Goal: Transaction & Acquisition: Book appointment/travel/reservation

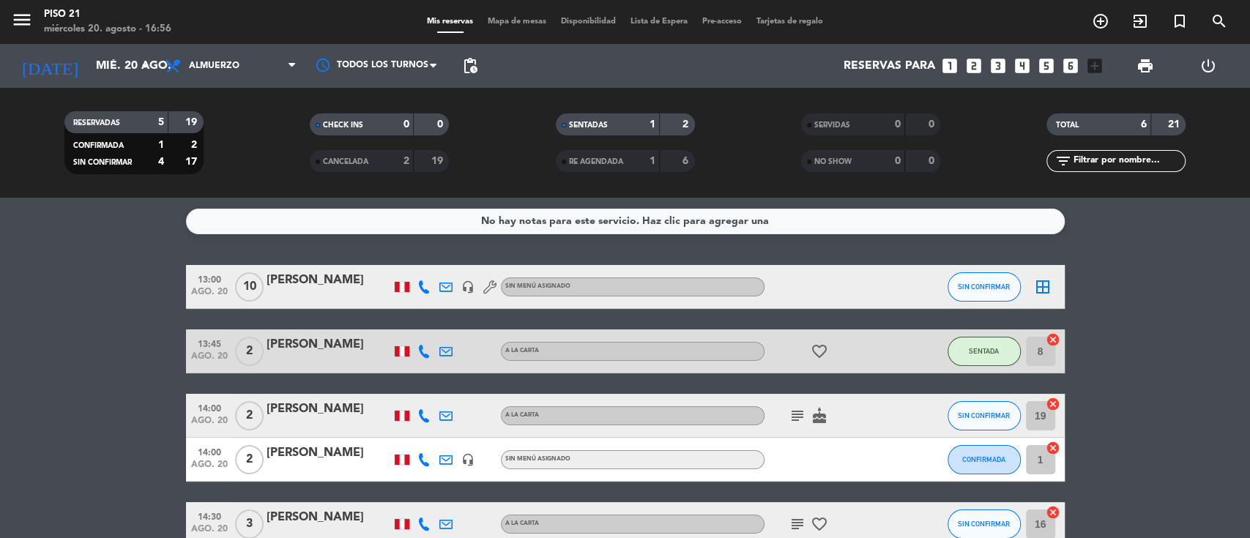
click at [101, 331] on bookings-row "13:00 ago. 20 10 [PERSON_NAME] headset_mic Sin menú asignado SIN CONFIRMAR bord…" at bounding box center [625, 427] width 1250 height 325
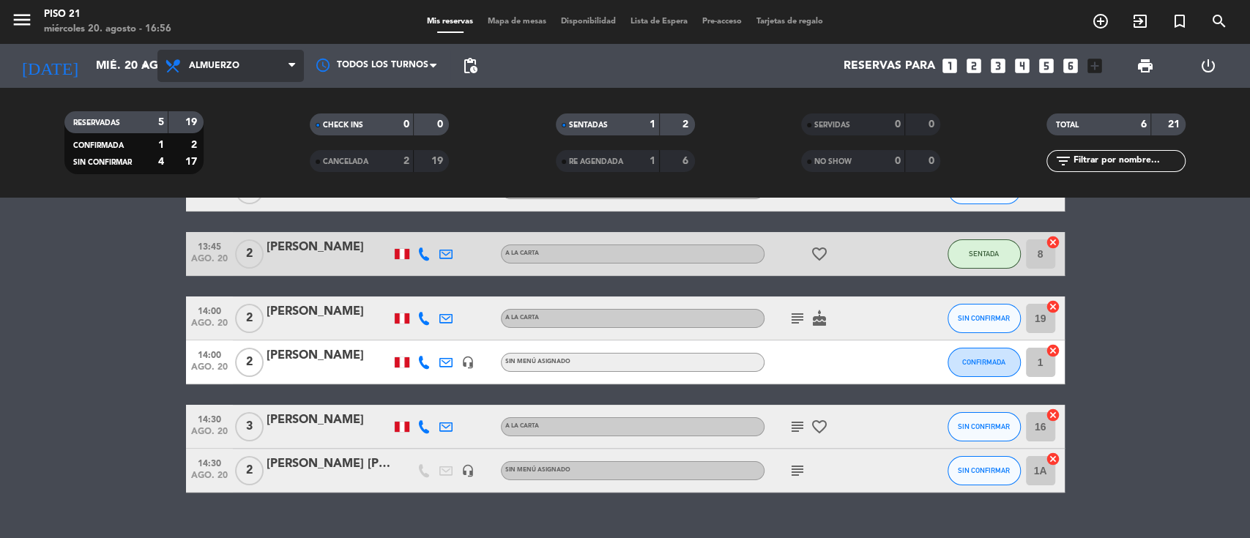
click at [272, 71] on span "Almuerzo" at bounding box center [230, 66] width 147 height 32
click at [231, 190] on div "menu Piso 21 miércoles 20. agosto - 16:56 Mis reservas Mapa de mesas Disponibil…" at bounding box center [625, 99] width 1250 height 198
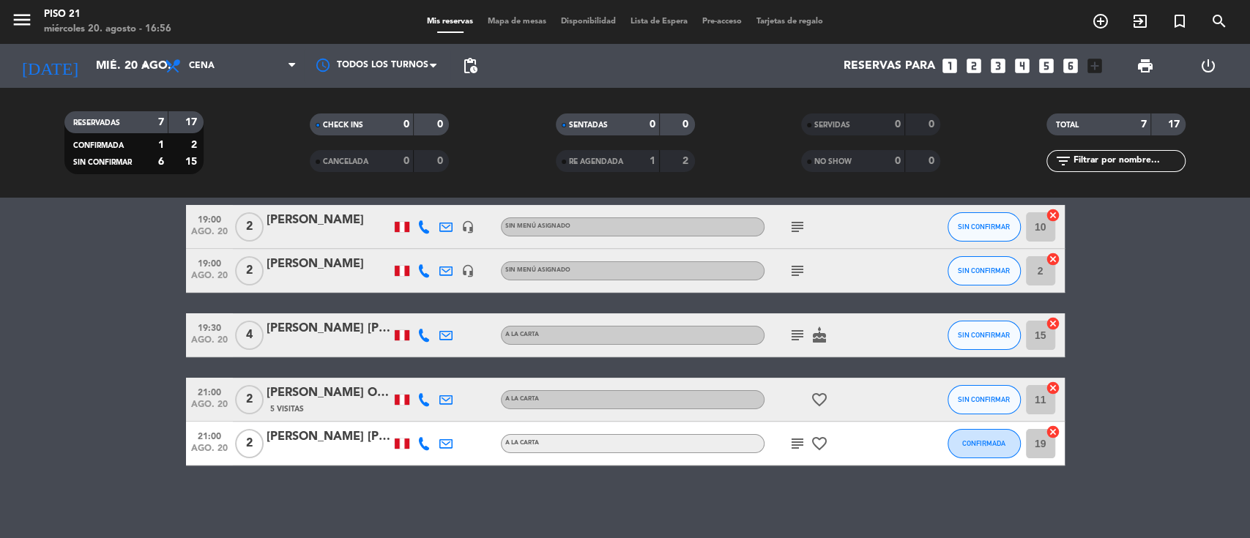
scroll to position [0, 0]
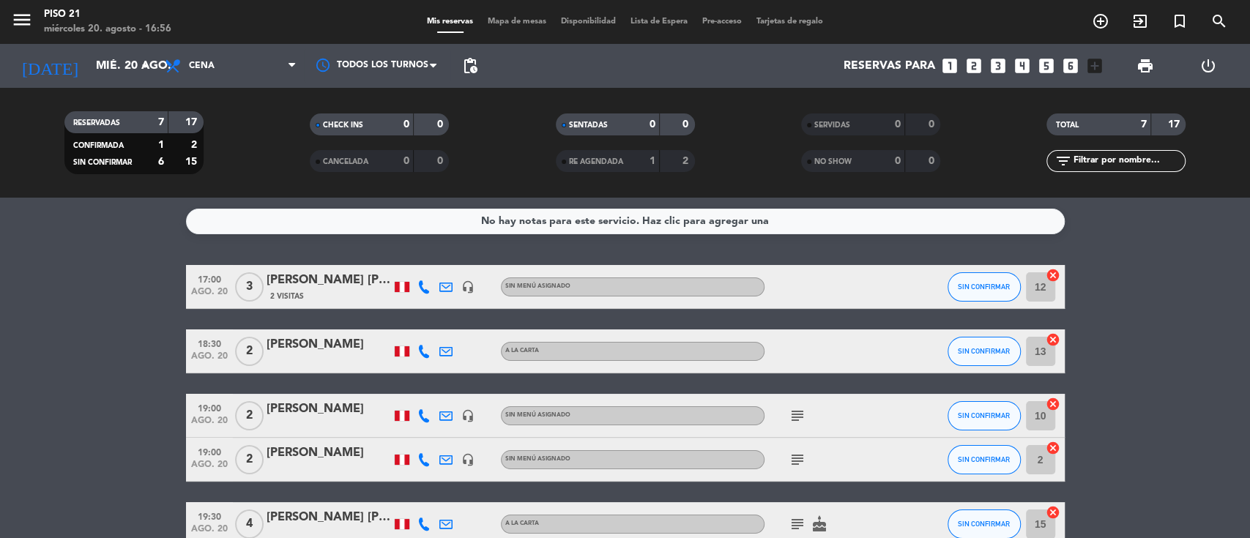
click at [998, 66] on icon "looks_3" at bounding box center [998, 65] width 19 height 19
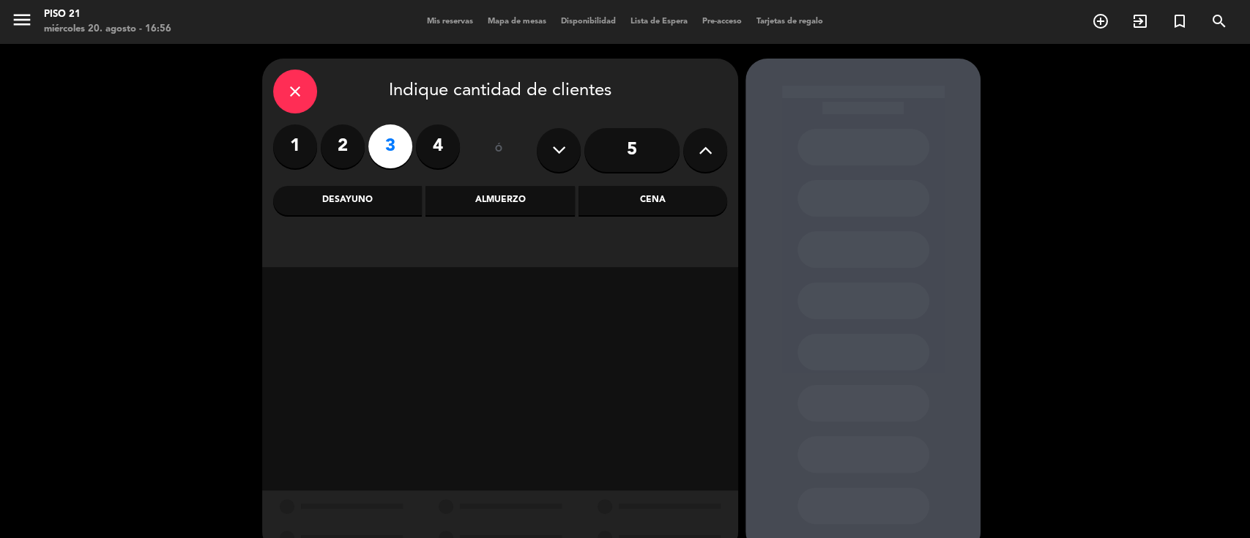
click at [653, 207] on div "Cena" at bounding box center [653, 200] width 149 height 29
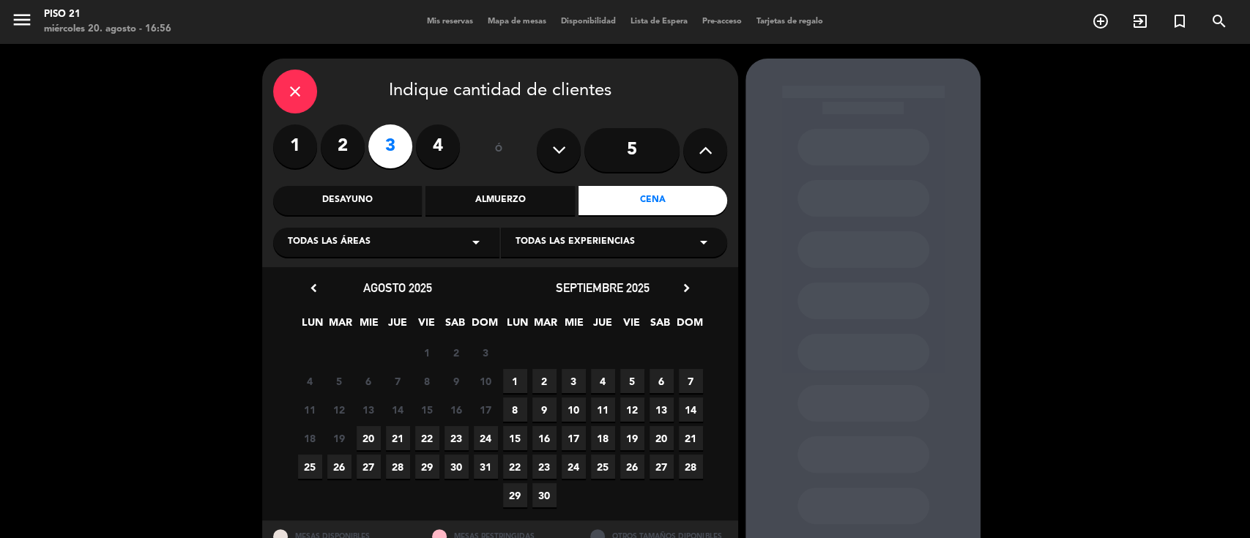
click at [363, 437] on span "20" at bounding box center [369, 438] width 24 height 24
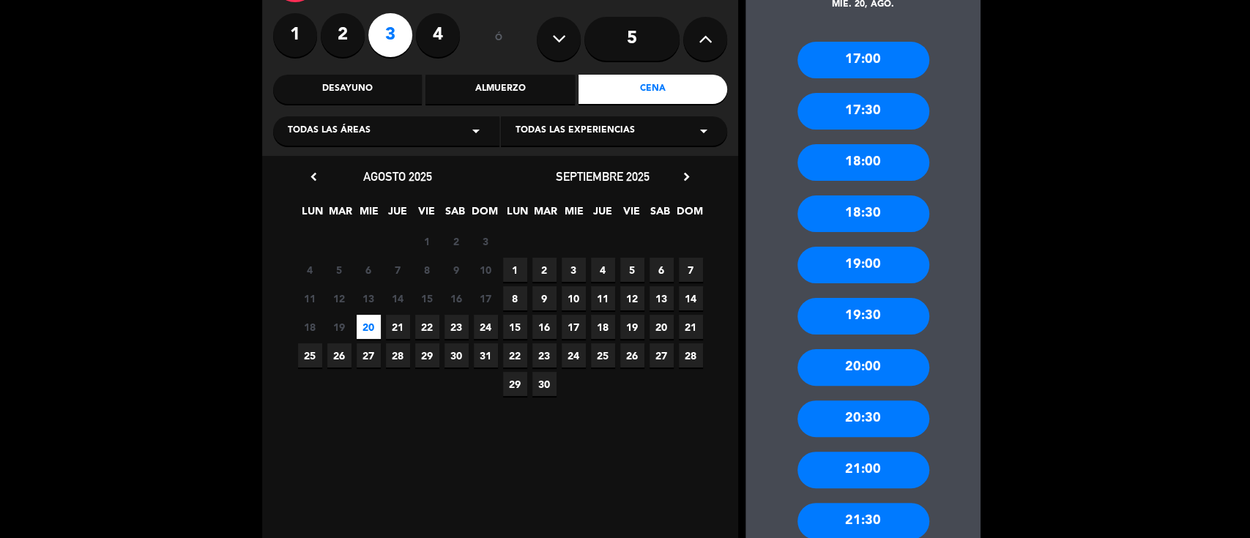
scroll to position [156, 0]
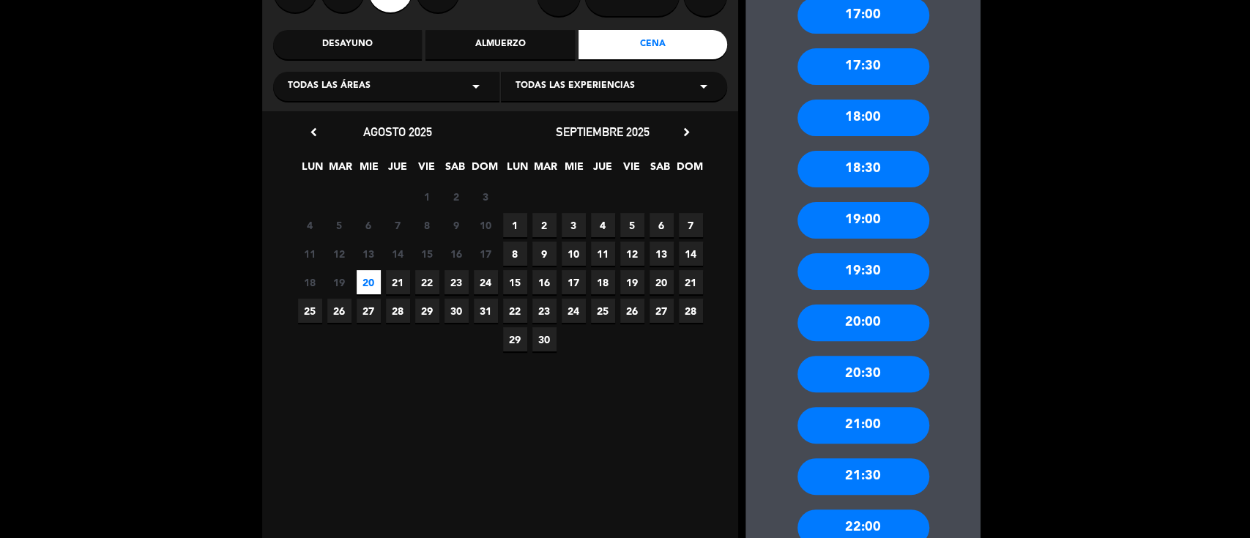
click at [859, 219] on div "19:00" at bounding box center [864, 220] width 132 height 37
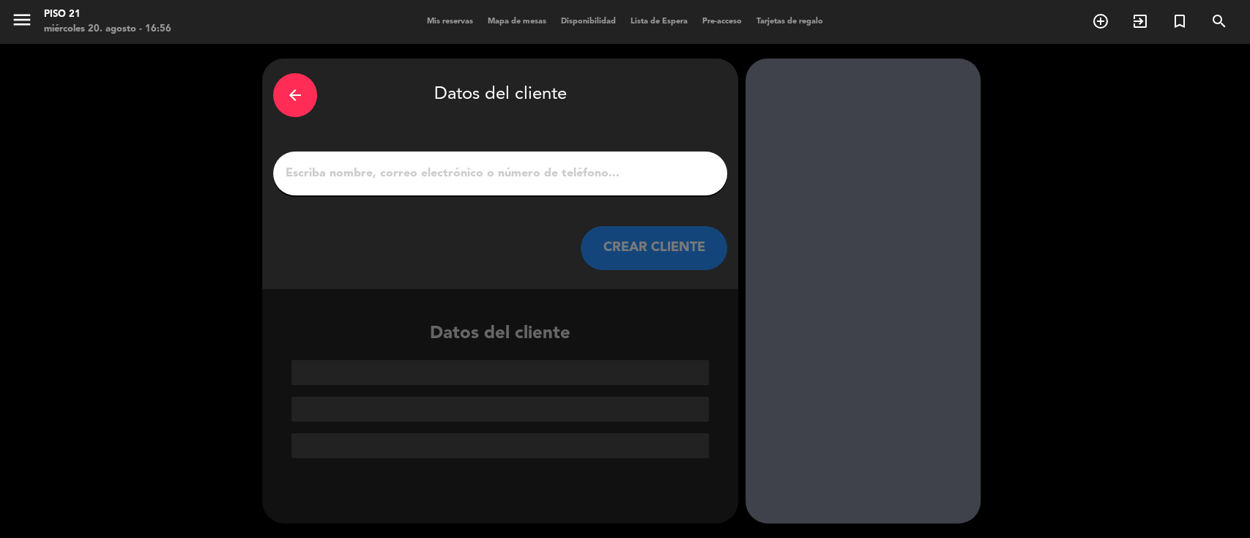
click at [489, 161] on div at bounding box center [500, 174] width 454 height 44
click at [494, 180] on input "1" at bounding box center [500, 173] width 432 height 21
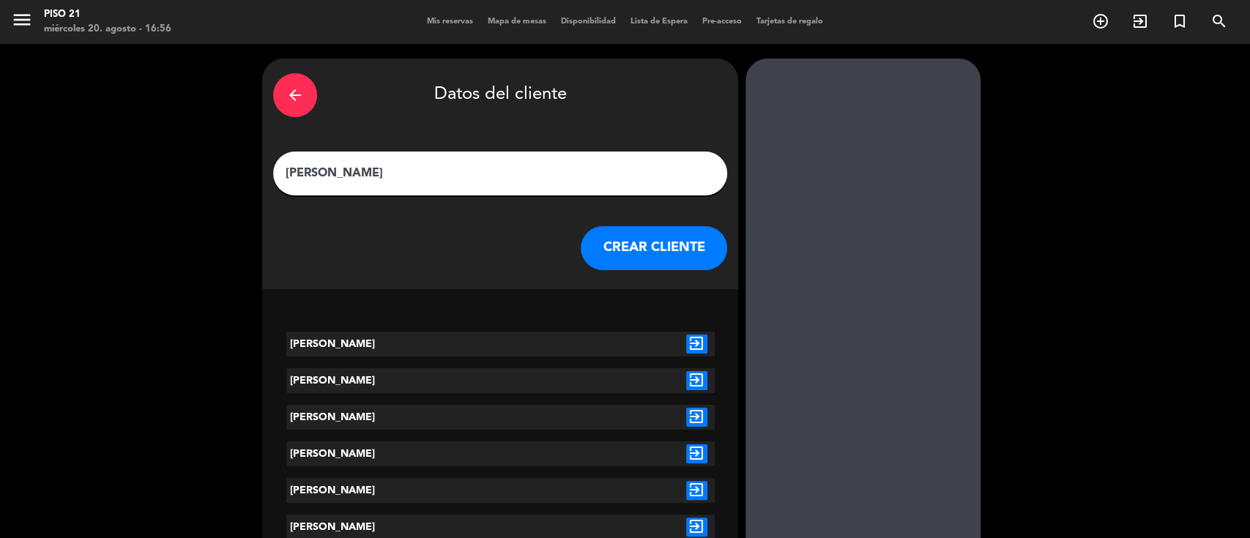
type input "[PERSON_NAME]"
click at [694, 341] on icon "exit_to_app" at bounding box center [696, 344] width 21 height 19
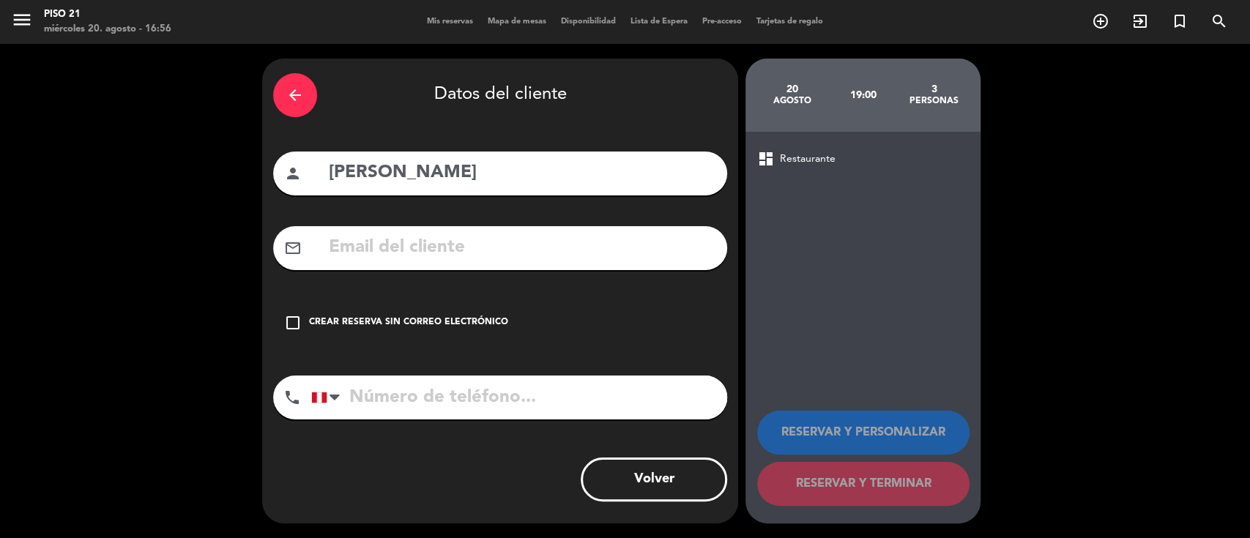
click at [374, 305] on div "check_box_outline_blank Crear reserva sin correo electrónico" at bounding box center [500, 323] width 454 height 44
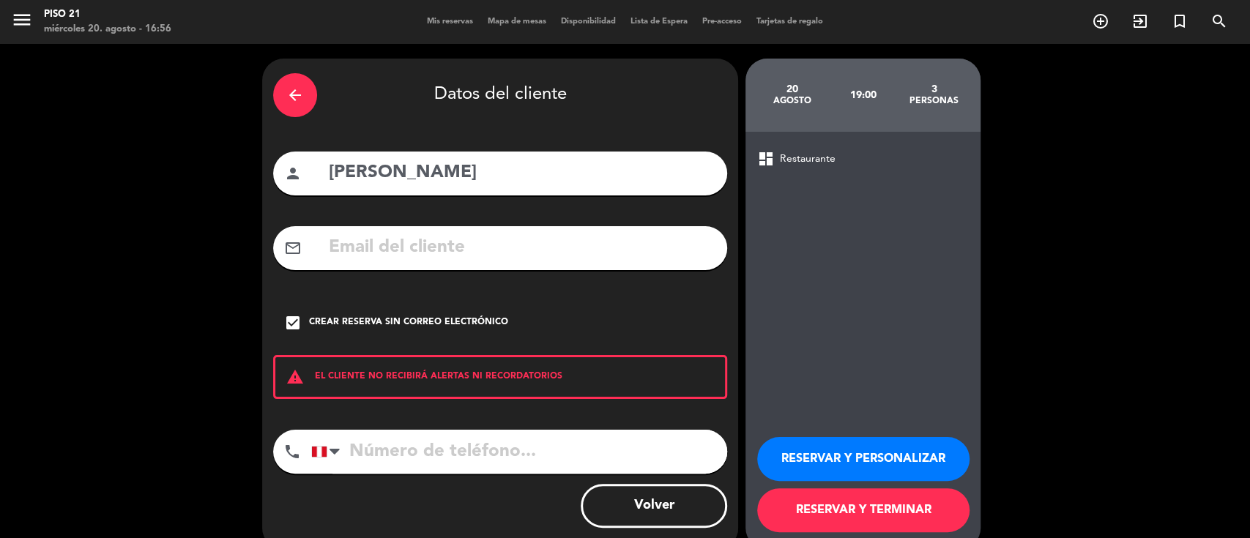
click at [908, 513] on button "RESERVAR Y TERMINAR" at bounding box center [863, 511] width 212 height 44
